Goal: Transaction & Acquisition: Register for event/course

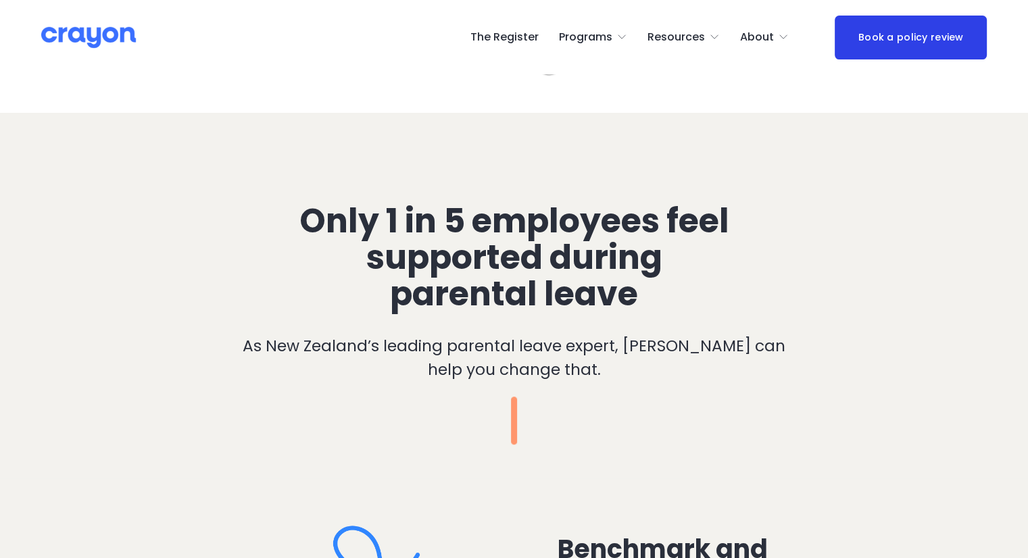
scroll to position [722, 0]
click at [495, 37] on link "The Register" at bounding box center [505, 37] width 68 height 22
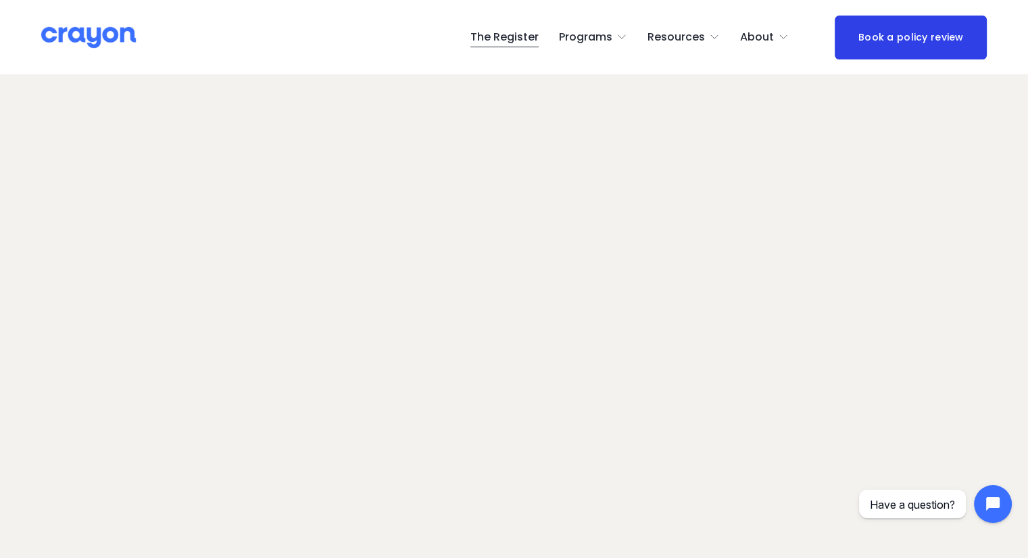
click at [498, 43] on link "The Register" at bounding box center [505, 37] width 68 height 22
